Goal: Task Accomplishment & Management: Complete application form

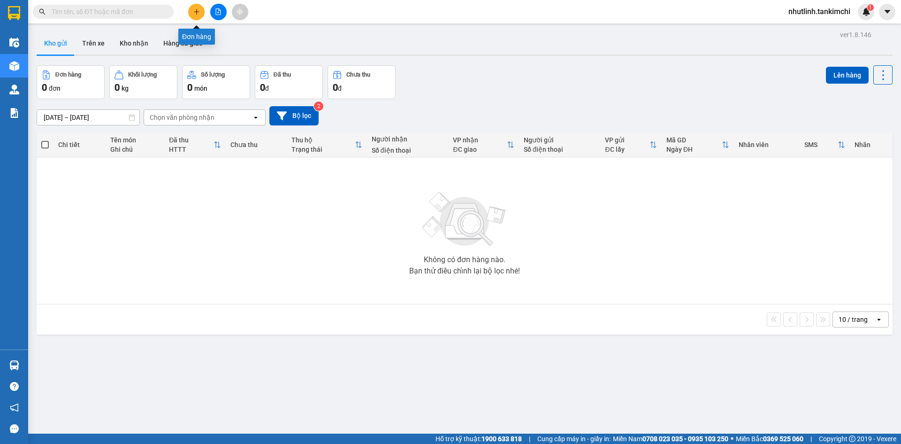
click at [197, 8] on icon "plus" at bounding box center [196, 11] width 7 height 7
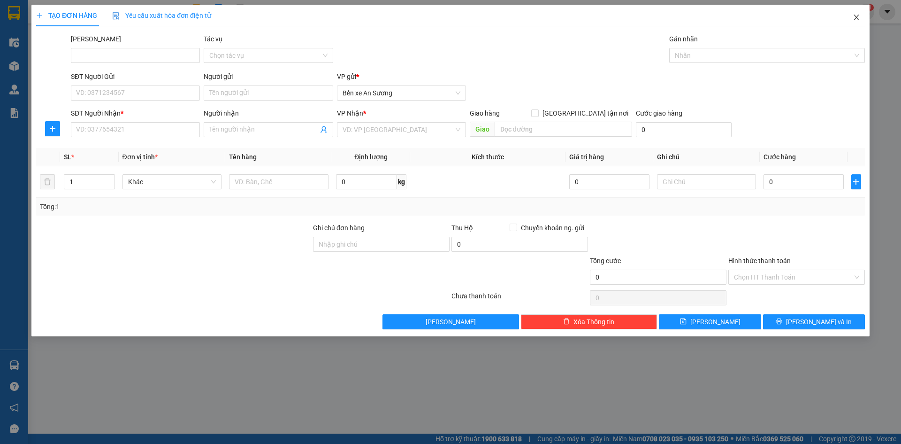
click at [857, 13] on span "Close" at bounding box center [856, 18] width 26 height 26
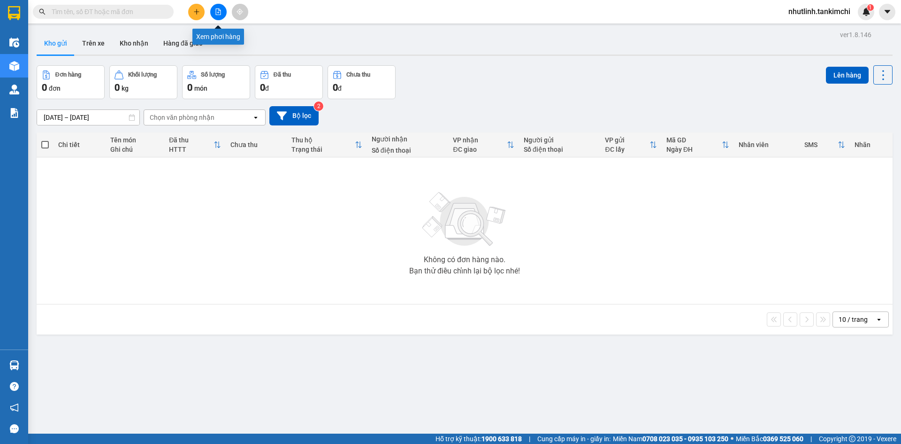
click at [219, 11] on icon "file-add" at bounding box center [218, 11] width 7 height 7
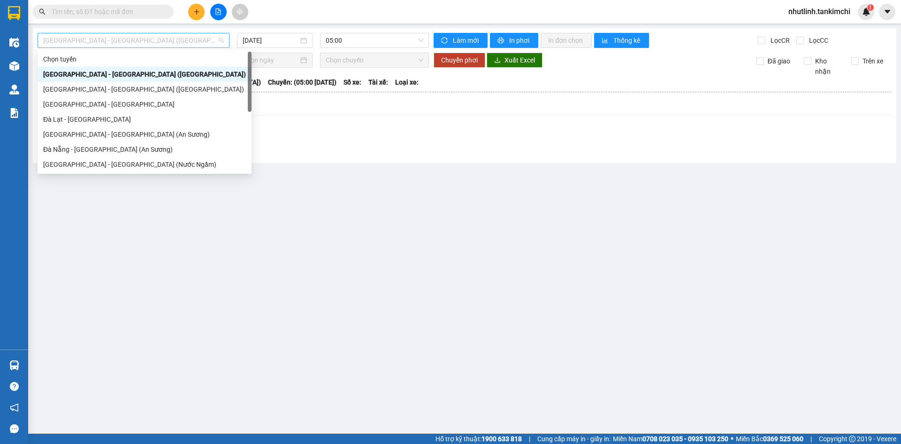
click at [160, 39] on span "[GEOGRAPHIC_DATA] - [GEOGRAPHIC_DATA] ([GEOGRAPHIC_DATA])" at bounding box center [133, 40] width 181 height 14
click at [131, 127] on div "[GEOGRAPHIC_DATA] - [GEOGRAPHIC_DATA] (An Sương)" at bounding box center [145, 134] width 214 height 15
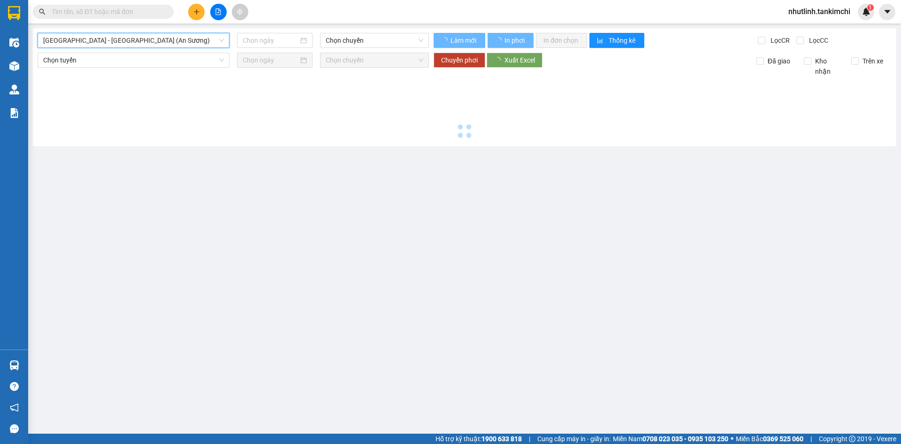
type input "[DATE]"
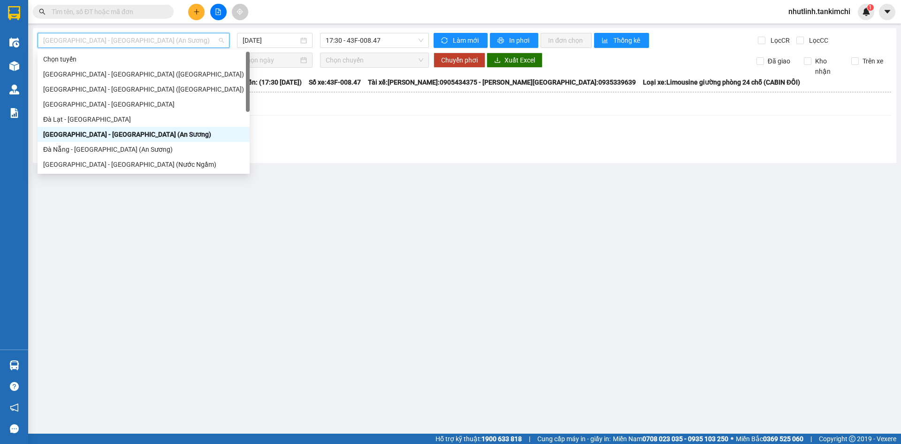
click at [187, 40] on span "[GEOGRAPHIC_DATA] - [GEOGRAPHIC_DATA] (An Sương)" at bounding box center [133, 40] width 181 height 14
click at [100, 150] on div "Đà Nẵng - [GEOGRAPHIC_DATA] (An Sương)" at bounding box center [143, 149] width 201 height 10
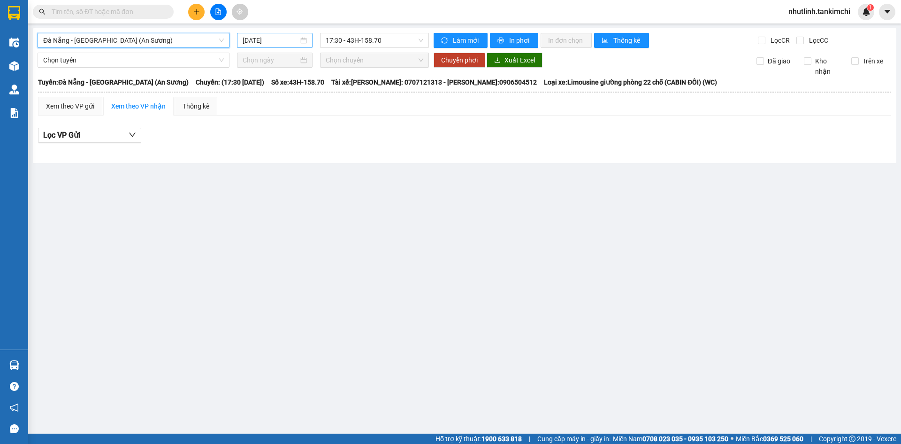
click at [263, 40] on input "[DATE]" at bounding box center [271, 40] width 56 height 10
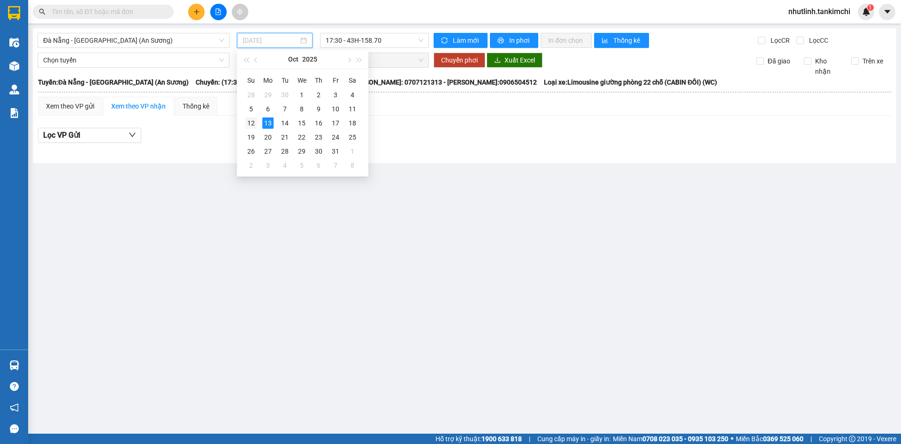
click at [251, 120] on div "12" at bounding box center [250, 122] width 11 height 11
type input "[DATE]"
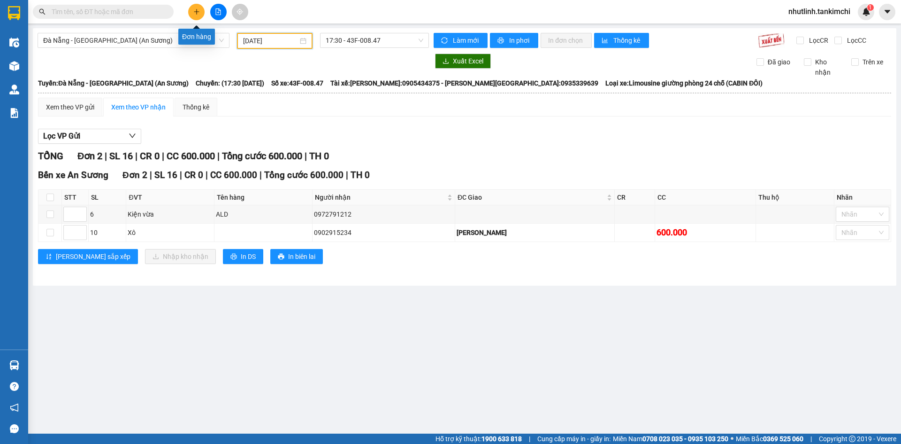
click at [199, 8] on icon "plus" at bounding box center [196, 11] width 7 height 7
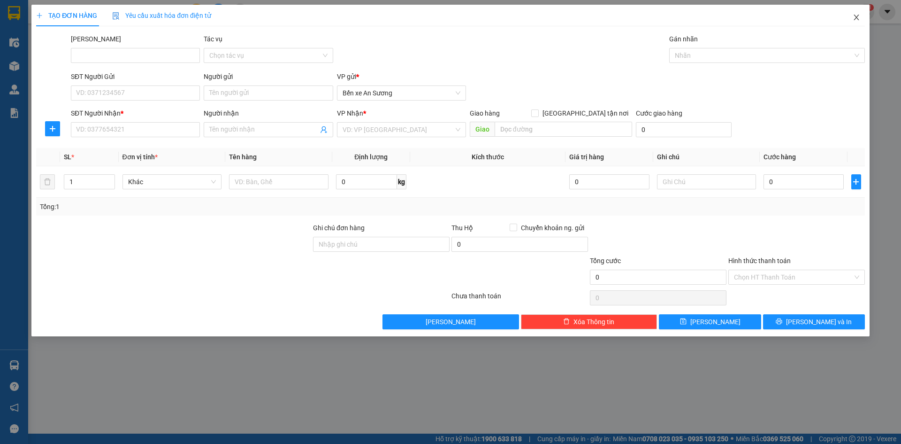
click at [859, 19] on icon "close" at bounding box center [857, 18] width 8 height 8
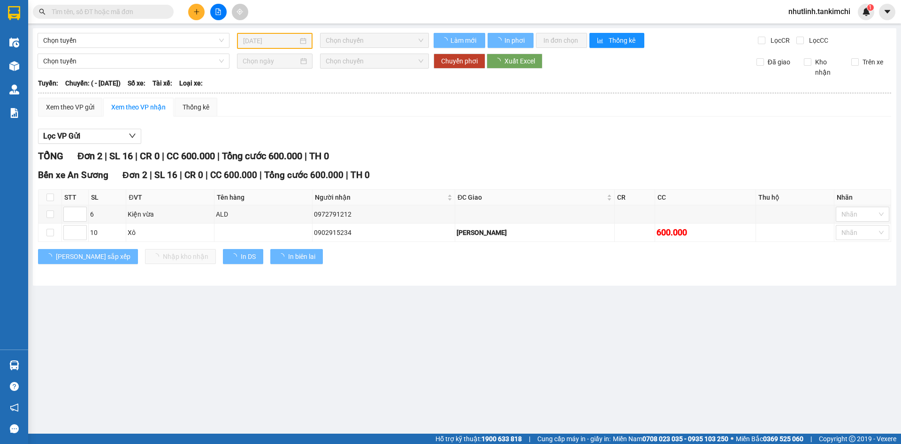
click at [92, 12] on input "text" at bounding box center [107, 12] width 111 height 10
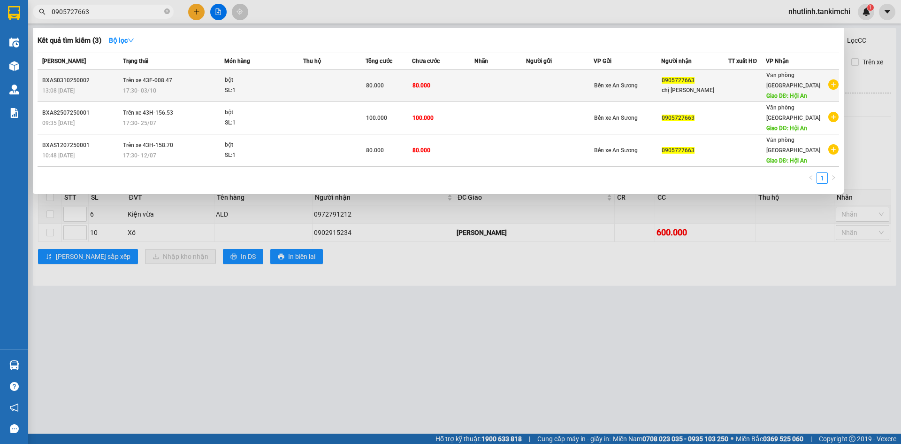
type input "0905727663"
click at [315, 73] on td at bounding box center [334, 85] width 62 height 32
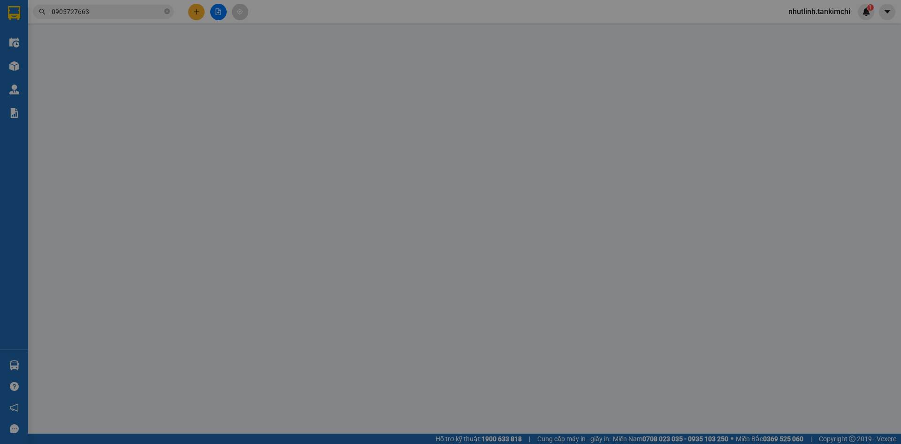
type input "0905727663"
type input "chị lệ"
type input "Hội An"
type input "80.000"
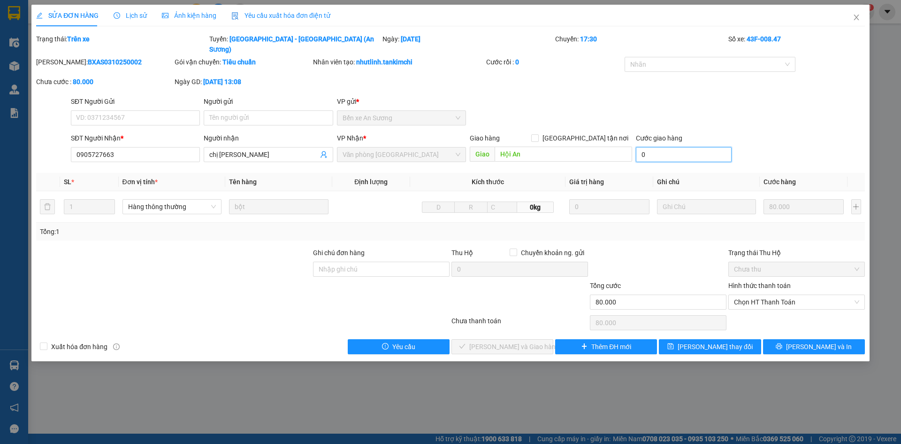
click at [663, 147] on input "0" at bounding box center [684, 154] width 96 height 15
click at [646, 147] on input "0" at bounding box center [684, 154] width 96 height 15
click at [638, 147] on input "0" at bounding box center [684, 154] width 96 height 15
click at [658, 147] on input "0" at bounding box center [684, 154] width 96 height 15
click at [642, 147] on input "0" at bounding box center [684, 154] width 96 height 15
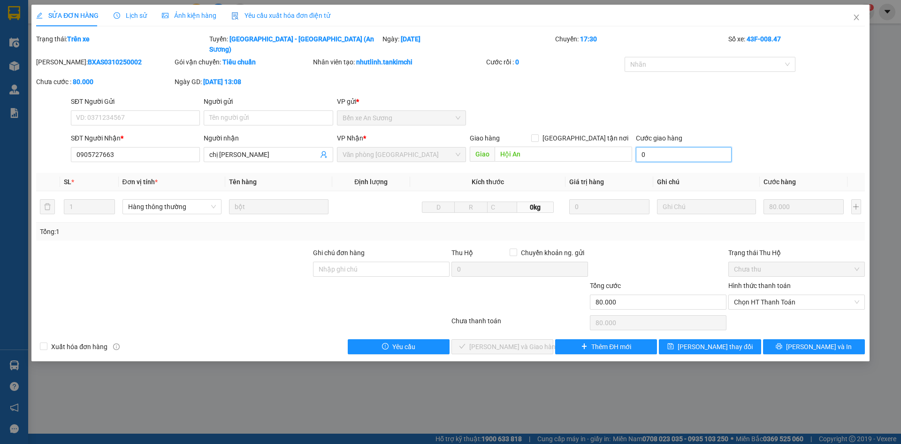
click at [657, 147] on input "0" at bounding box center [684, 154] width 96 height 15
click at [640, 147] on input "0" at bounding box center [684, 154] width 96 height 15
type input "80"
type input "80.080"
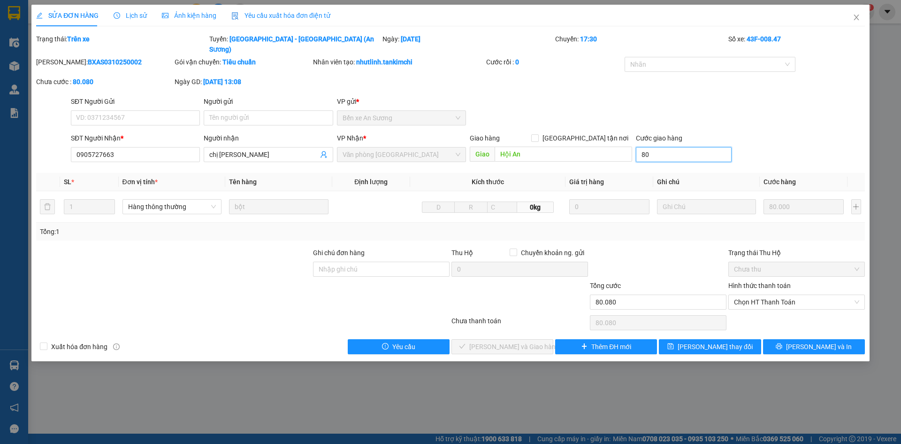
type input "800"
type input "80.800"
type input "8.000"
type input "88.000"
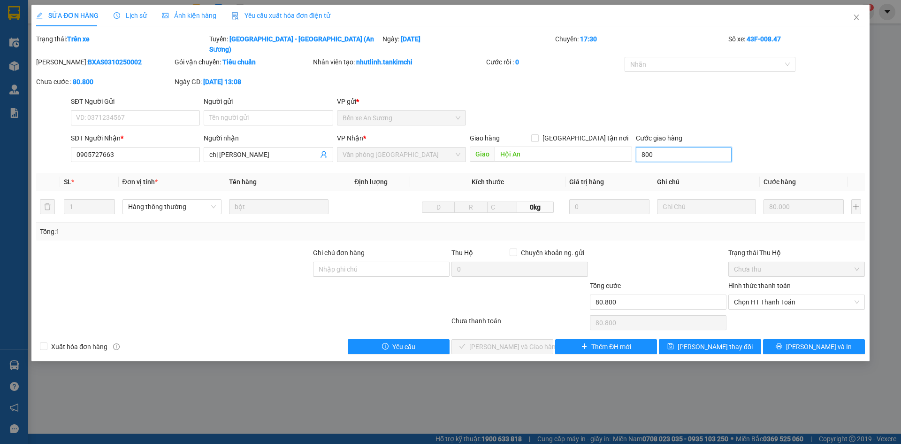
type input "88.000"
type input "80.000"
type input "160.000"
type input "80.000"
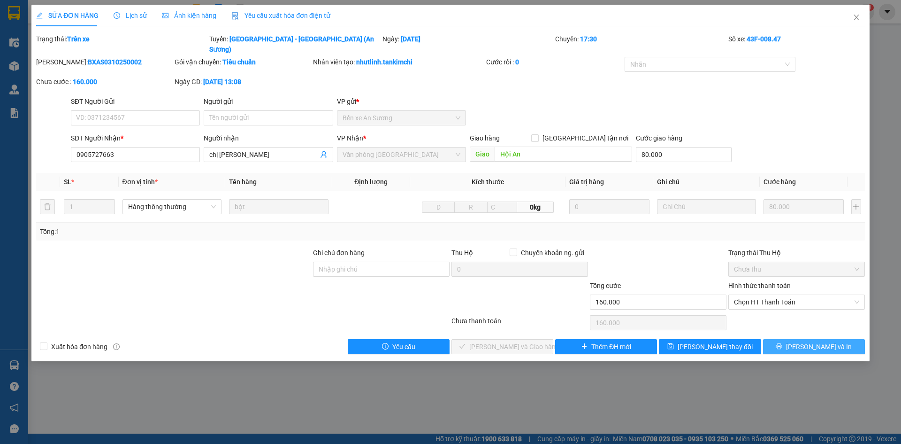
click at [803, 339] on button "Lưu và In" at bounding box center [814, 346] width 102 height 15
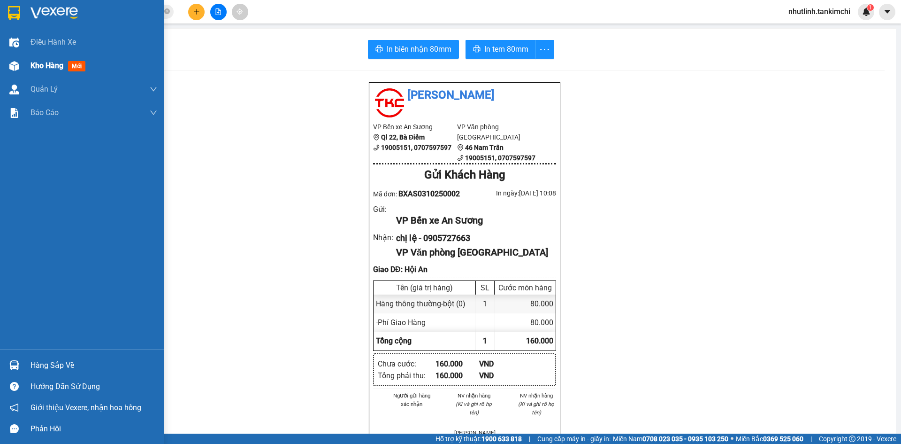
click at [37, 60] on div "Kho hàng mới" at bounding box center [60, 66] width 59 height 12
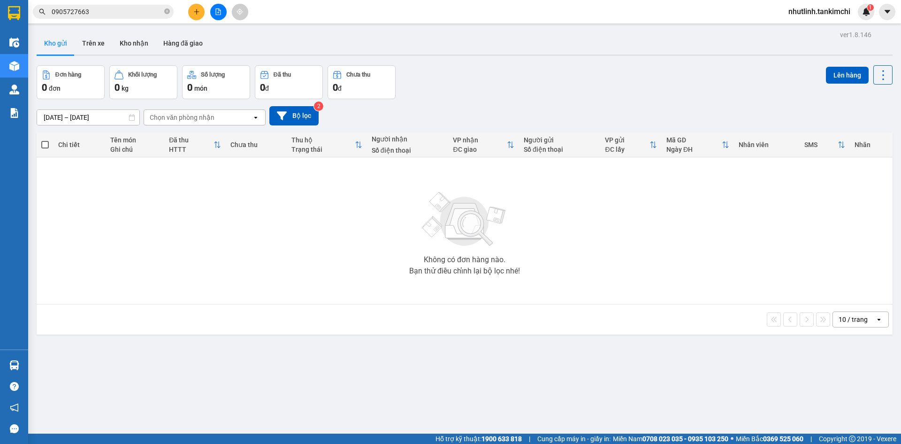
drag, startPoint x: 235, startPoint y: 206, endPoint x: 229, endPoint y: 200, distance: 9.0
click at [229, 200] on div "Không có đơn hàng nào. Bạn thử điều chỉnh lại bộ lọc nhé!" at bounding box center [464, 230] width 847 height 141
click at [147, 7] on input "text" at bounding box center [107, 12] width 111 height 10
click at [185, 10] on div at bounding box center [218, 12] width 70 height 16
click at [193, 11] on icon "plus" at bounding box center [196, 11] width 7 height 7
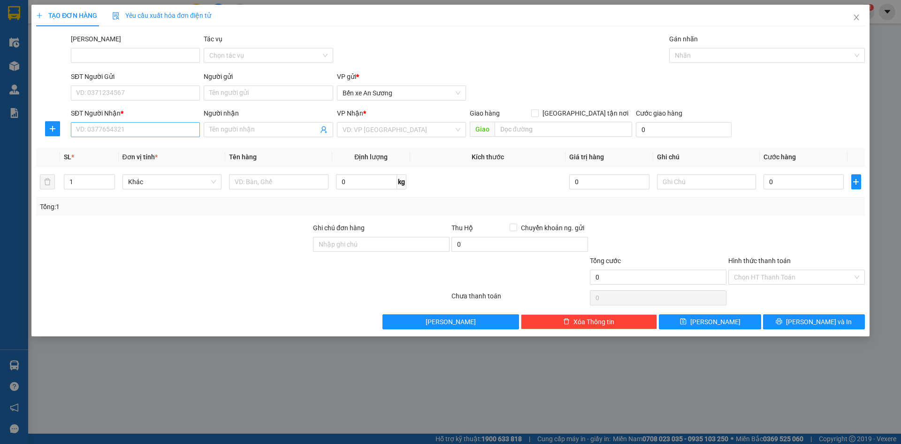
drag, startPoint x: 122, startPoint y: 120, endPoint x: 120, endPoint y: 128, distance: 8.2
click at [122, 121] on div "SĐT Người Nhận *" at bounding box center [135, 115] width 129 height 14
click at [120, 128] on input "SĐT Người Nhận *" at bounding box center [135, 129] width 129 height 15
type input "0905727663"
click at [176, 145] on div "0905727663 - chị lệ" at bounding box center [135, 148] width 118 height 10
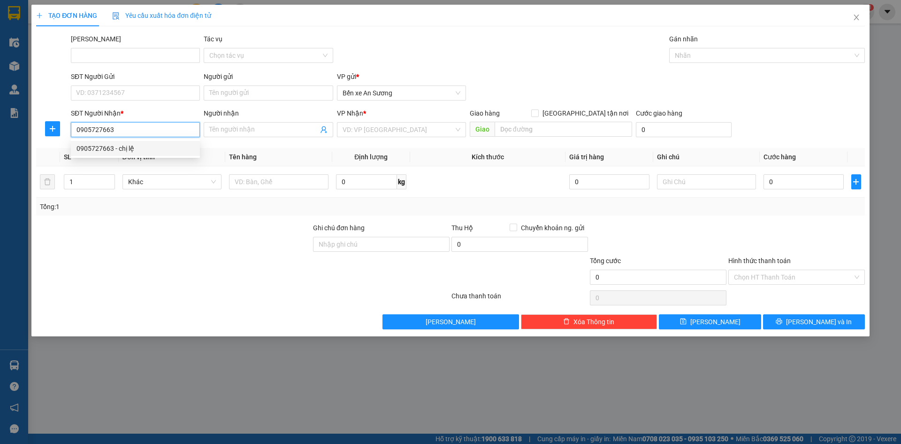
type input "chị lệ"
type input "Hội An"
type input "80.000"
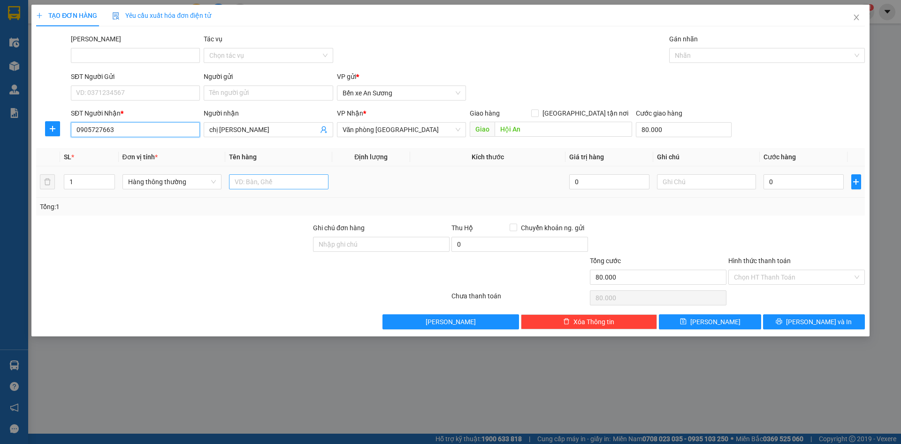
type input "0905727663"
click at [254, 184] on input "text" at bounding box center [278, 181] width 99 height 15
type input "b"
type input "bột"
click at [816, 181] on input "0" at bounding box center [804, 181] width 80 height 15
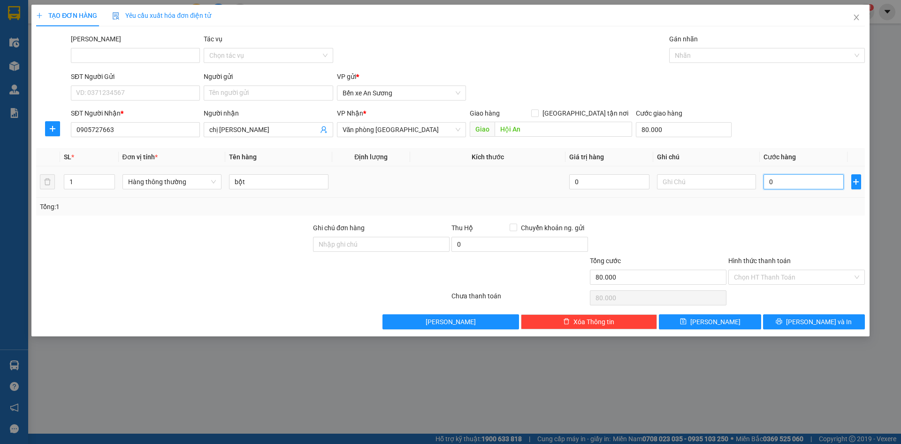
click at [767, 183] on input "0" at bounding box center [804, 181] width 80 height 15
type input "80"
type input "80.080"
type input "800"
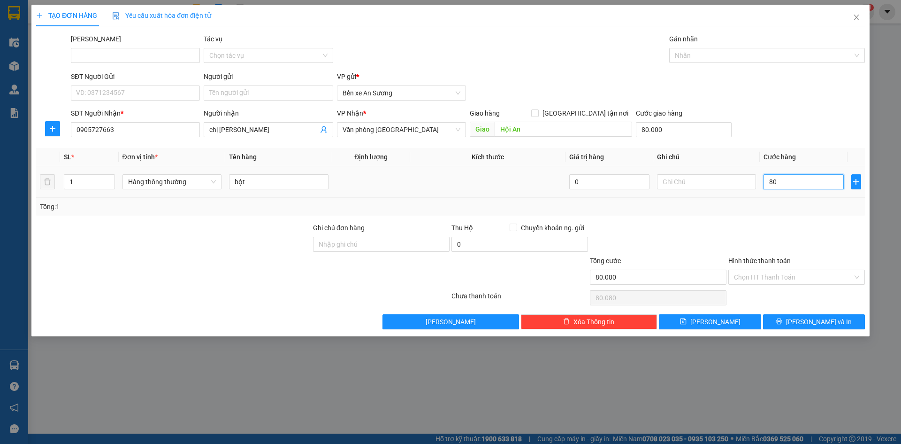
type input "80.800"
type input "8.000"
type input "88.000"
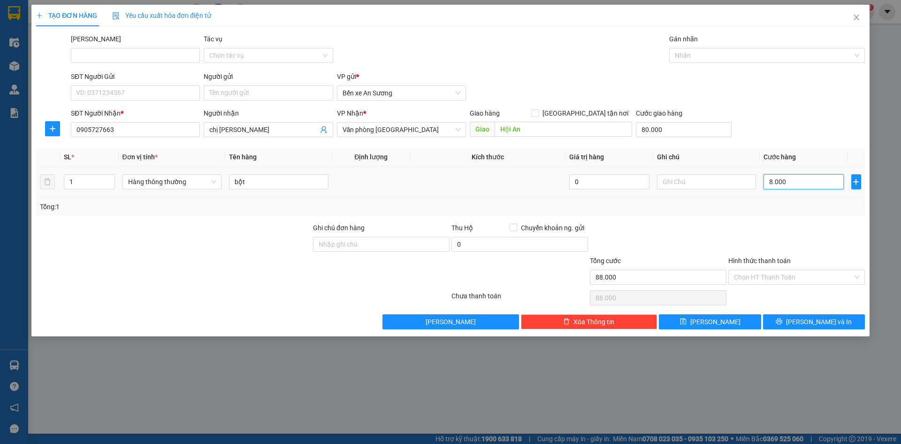
type input "80.000"
type input "160.000"
type input "80.000"
click at [685, 272] on input "160.000" at bounding box center [658, 276] width 137 height 15
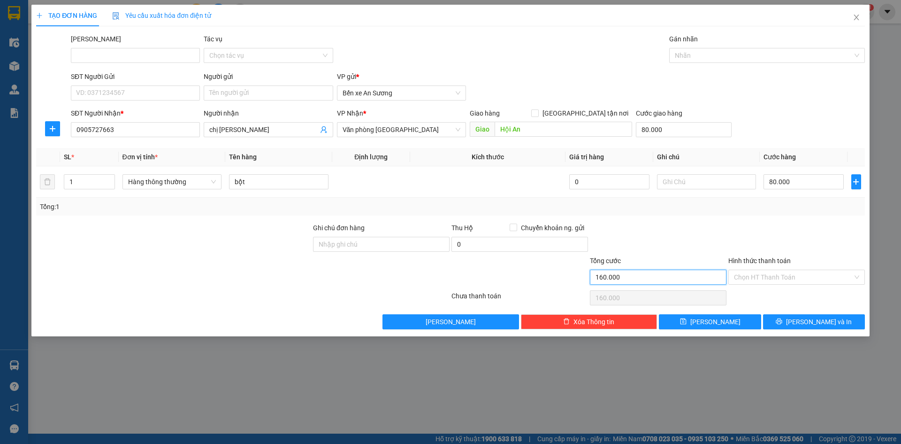
click at [662, 274] on input "160.000" at bounding box center [658, 276] width 137 height 15
click at [679, 128] on input "80.000" at bounding box center [684, 129] width 96 height 15
type input "0"
type input "80.000"
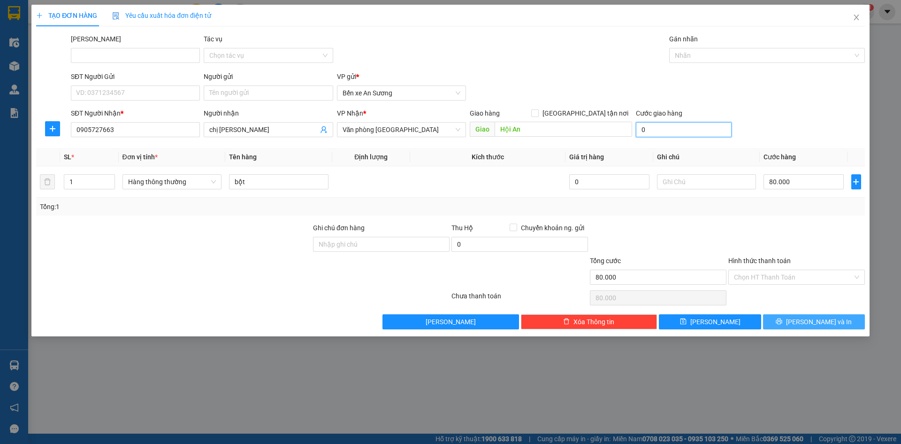
type input "0"
click at [788, 324] on button "Lưu và In" at bounding box center [814, 321] width 102 height 15
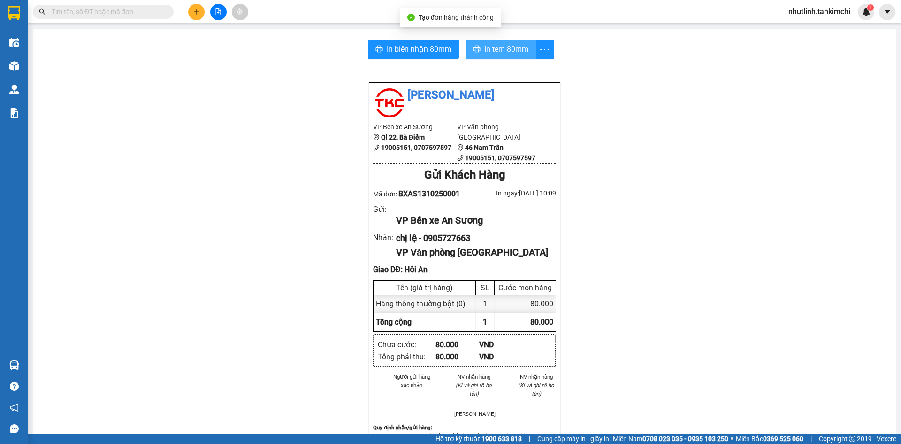
click at [505, 47] on span "In tem 80mm" at bounding box center [506, 49] width 44 height 12
click at [407, 39] on div "In biên nhận 80mm In tem 80mm Tân Kim Chi VP Bến xe An Sương Ql 22, Bà Điểm 190…" at bounding box center [464, 394] width 863 height 730
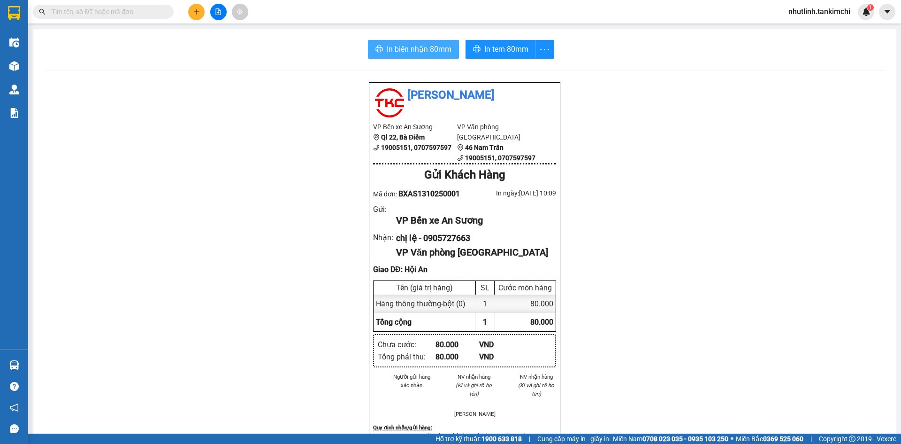
click at [411, 48] on span "In biên nhận 80mm" at bounding box center [419, 49] width 65 height 12
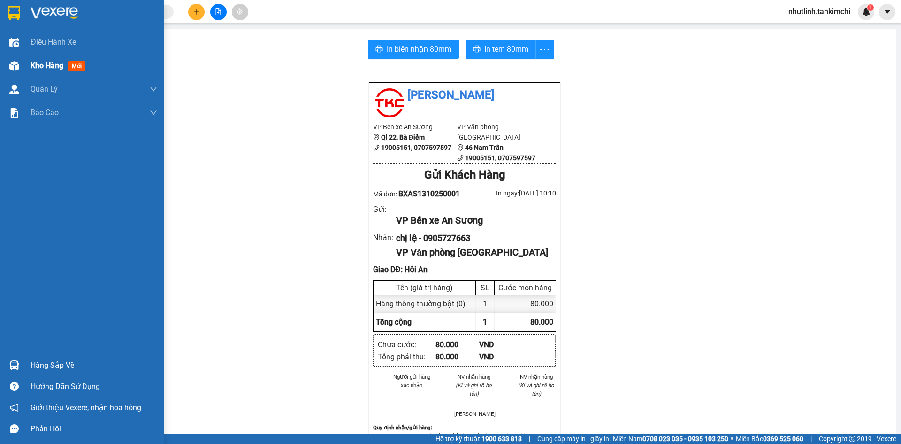
click at [33, 65] on span "Kho hàng" at bounding box center [47, 65] width 33 height 9
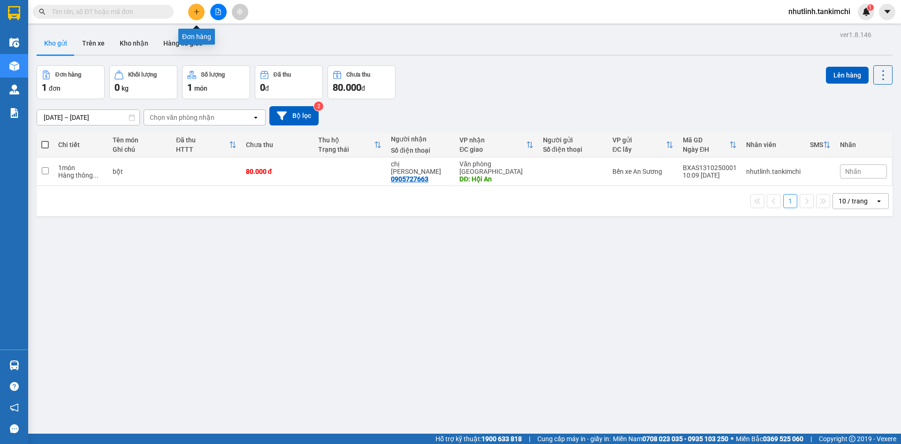
click at [196, 9] on icon "plus" at bounding box center [196, 11] width 7 height 7
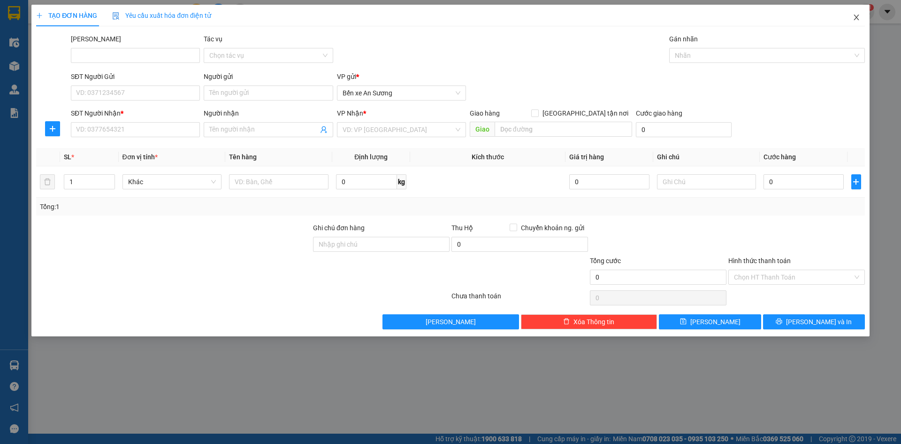
click at [856, 15] on icon "close" at bounding box center [857, 18] width 8 height 8
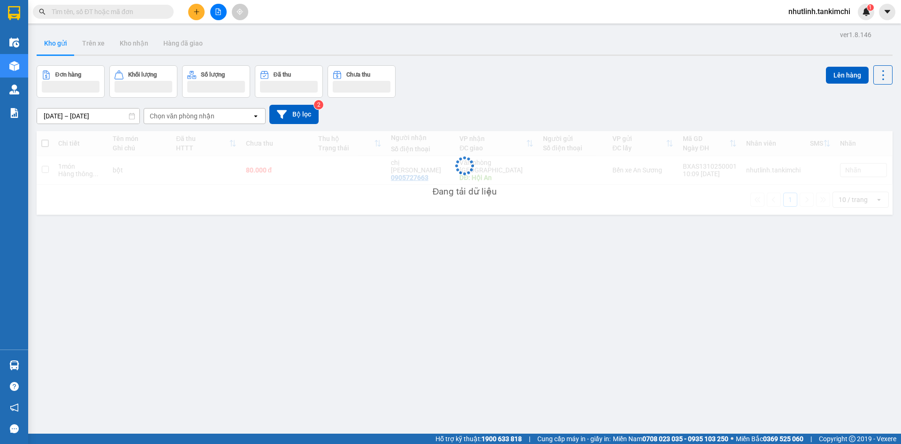
click at [217, 20] on div "Kết quả tìm kiếm ( 0 ) Bộ lọc No Data nhutlinh.tankimchi 1" at bounding box center [450, 11] width 901 height 23
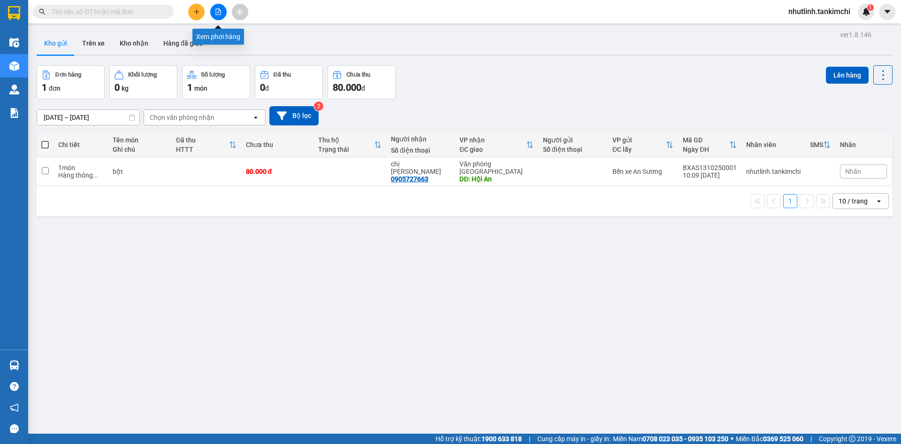
click at [214, 14] on button at bounding box center [218, 12] width 16 height 16
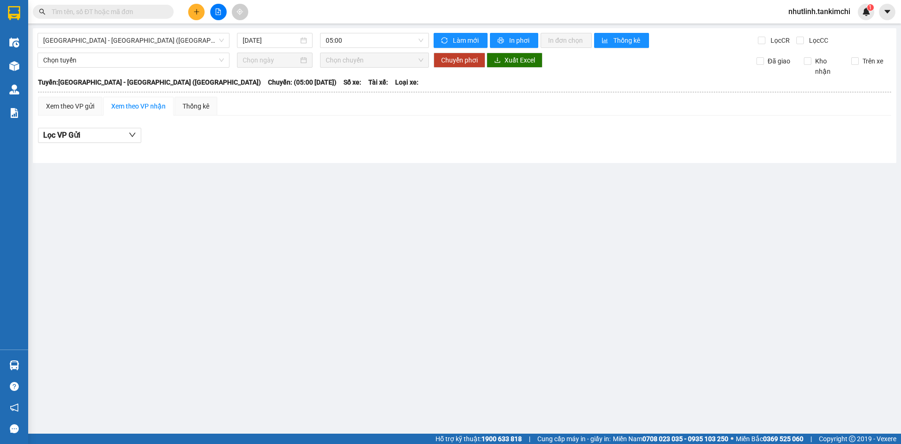
click at [282, 31] on div "Đà Nẵng - Hà Nội (Hàng) 13/10/2025 05:00 Làm mới In phơi In đơn chọn Thống kê L…" at bounding box center [465, 95] width 864 height 135
click at [139, 41] on span "[GEOGRAPHIC_DATA] - [GEOGRAPHIC_DATA] ([GEOGRAPHIC_DATA])" at bounding box center [133, 40] width 181 height 14
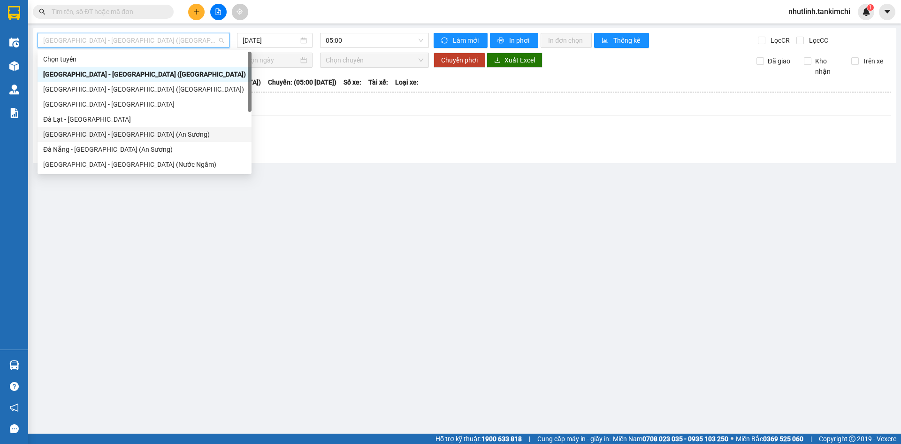
scroll to position [15, 0]
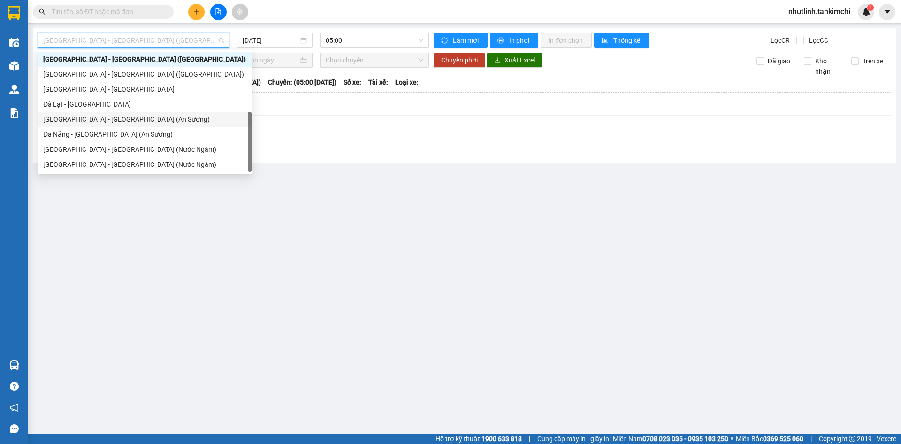
click at [123, 117] on div "[GEOGRAPHIC_DATA] - [GEOGRAPHIC_DATA] (An Sương)" at bounding box center [144, 119] width 203 height 10
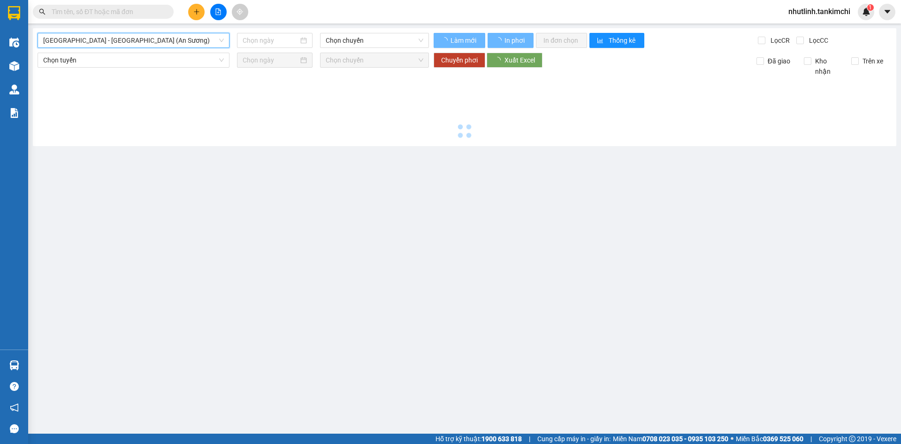
type input "[DATE]"
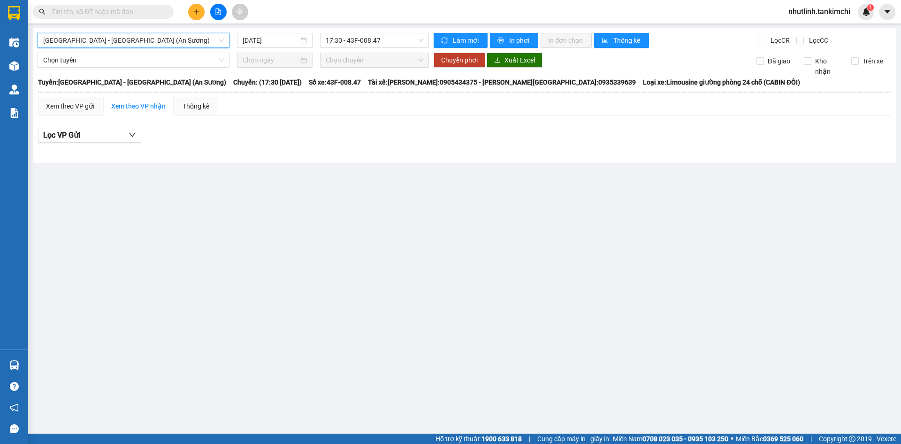
click at [164, 41] on span "[GEOGRAPHIC_DATA] - [GEOGRAPHIC_DATA] (An Sương)" at bounding box center [133, 40] width 181 height 14
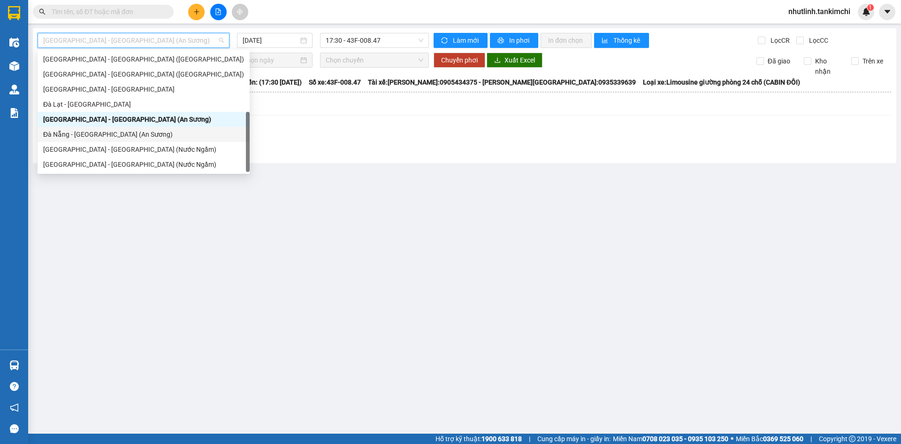
click at [128, 137] on div "Đà Nẵng - [GEOGRAPHIC_DATA] (An Sương)" at bounding box center [143, 134] width 201 height 10
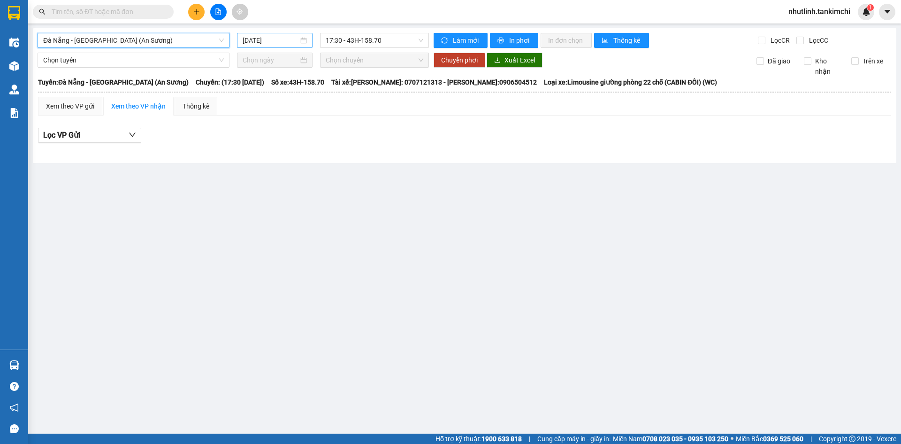
click at [283, 37] on input "[DATE]" at bounding box center [271, 40] width 56 height 10
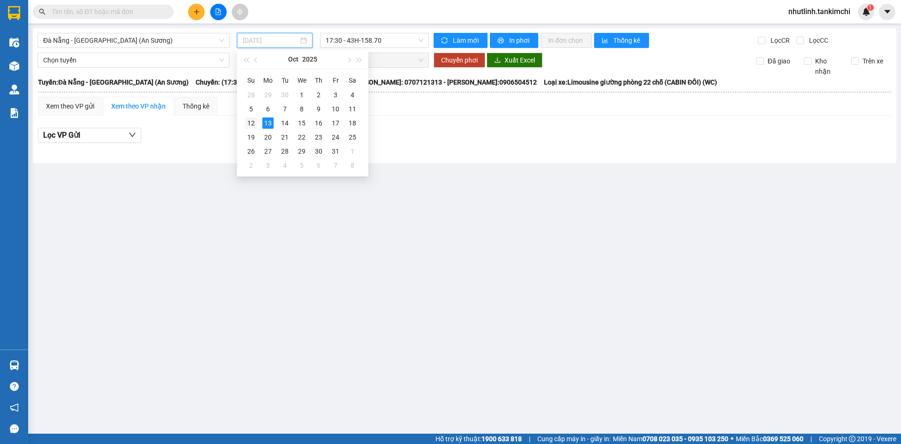
click at [252, 119] on div "12" at bounding box center [250, 122] width 11 height 11
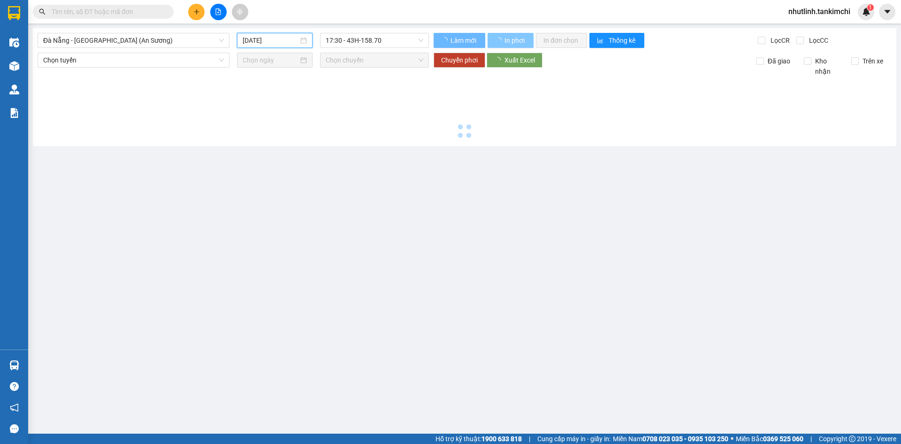
type input "[DATE]"
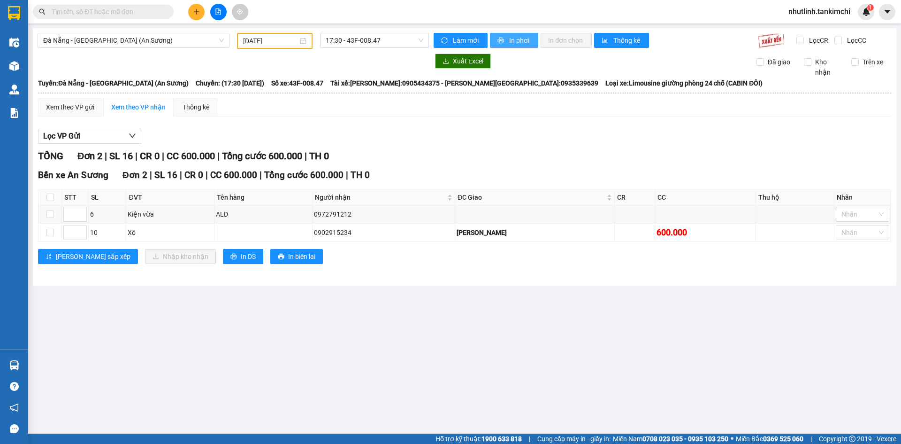
click at [507, 36] on button "In phơi" at bounding box center [514, 40] width 48 height 15
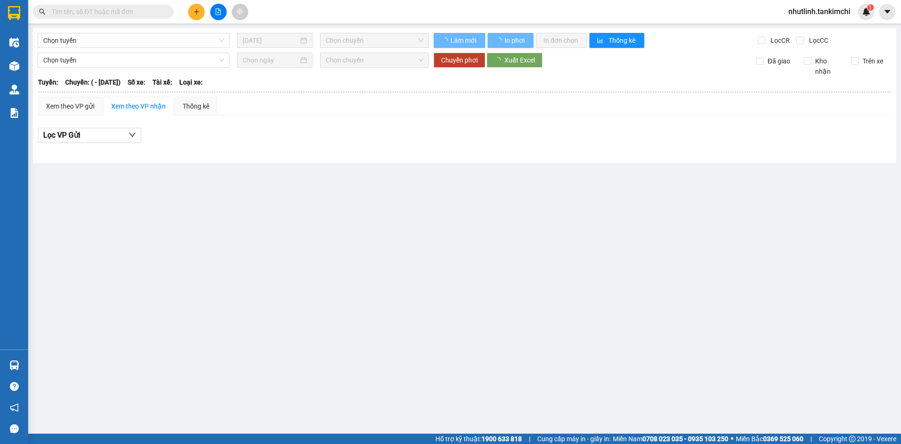
type input "[DATE]"
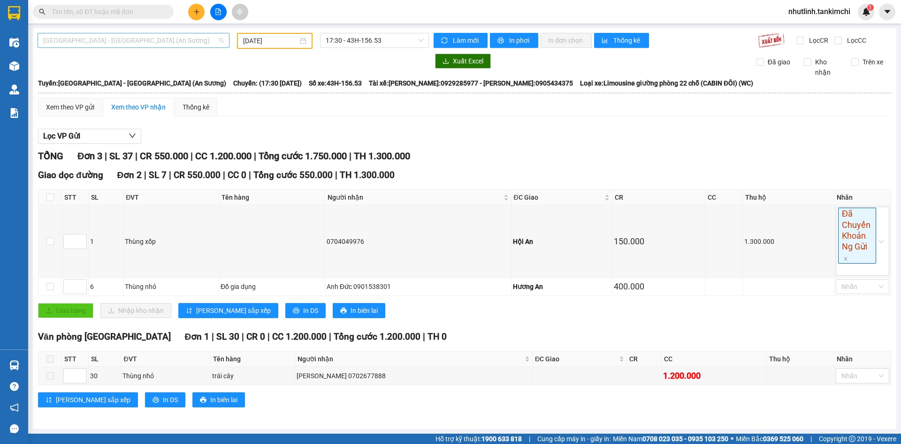
click at [147, 37] on span "[GEOGRAPHIC_DATA] - [GEOGRAPHIC_DATA] (An Sương)" at bounding box center [133, 40] width 181 height 14
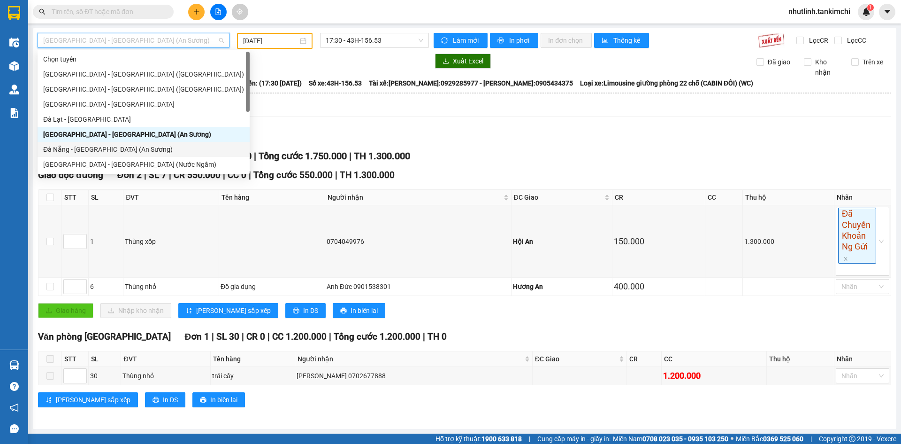
click at [118, 143] on div "Đà Nẵng - [GEOGRAPHIC_DATA] (An Sương)" at bounding box center [144, 149] width 212 height 15
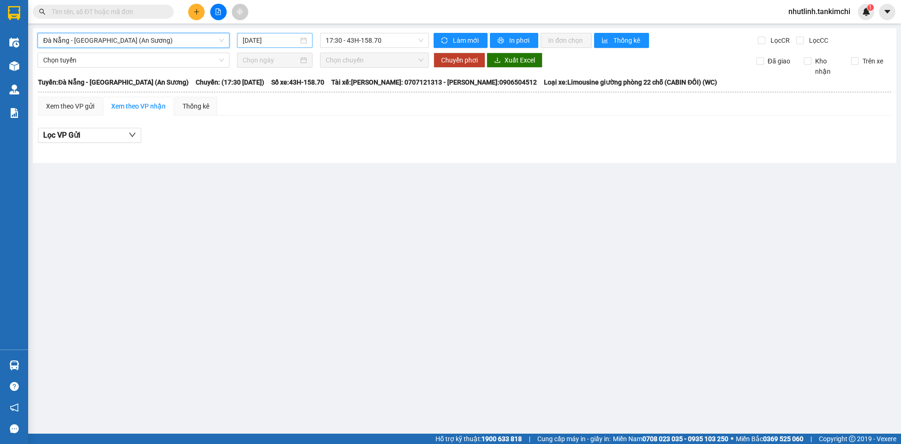
click at [282, 38] on input "[DATE]" at bounding box center [271, 40] width 56 height 10
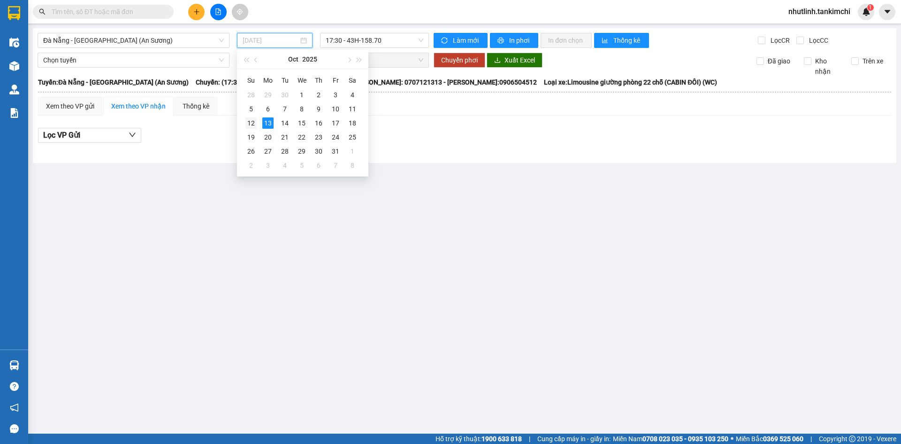
click at [256, 121] on div "12" at bounding box center [250, 122] width 11 height 11
type input "[DATE]"
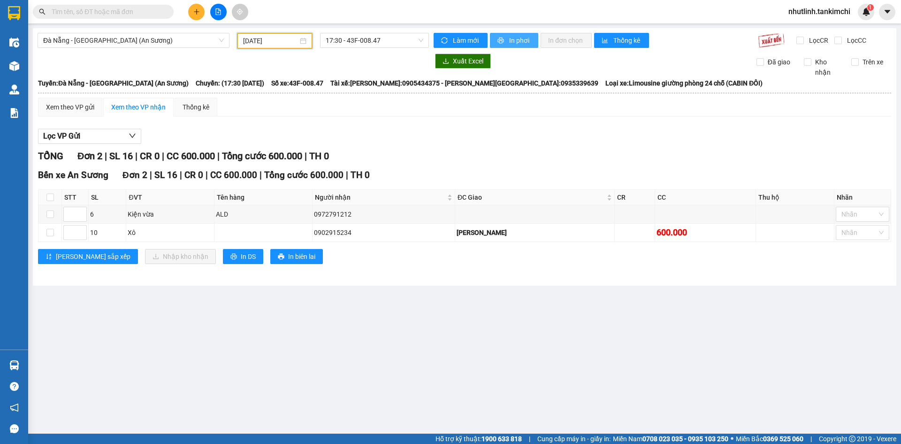
click at [506, 36] on button "In phơi" at bounding box center [514, 40] width 48 height 15
